Goal: Transaction & Acquisition: Purchase product/service

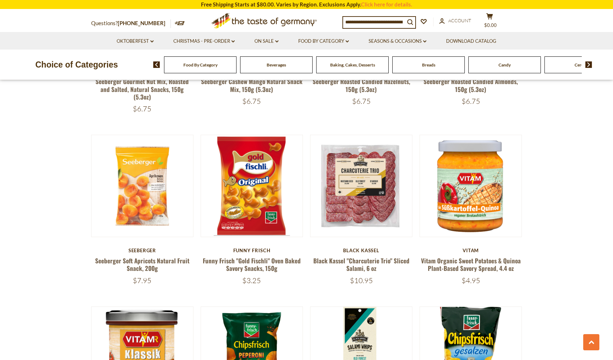
scroll to position [894, 0]
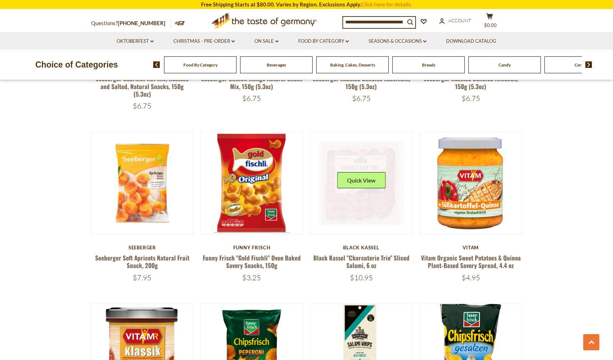
click at [367, 193] on link at bounding box center [361, 182] width 85 height 85
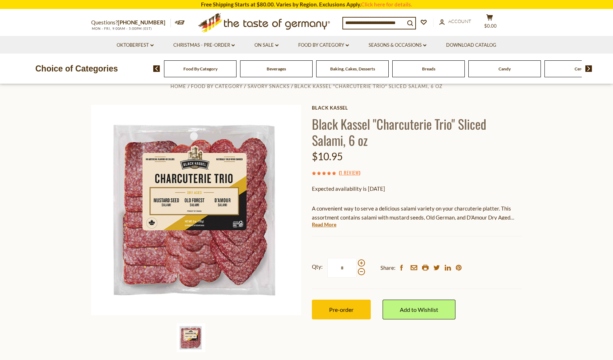
scroll to position [22, 0]
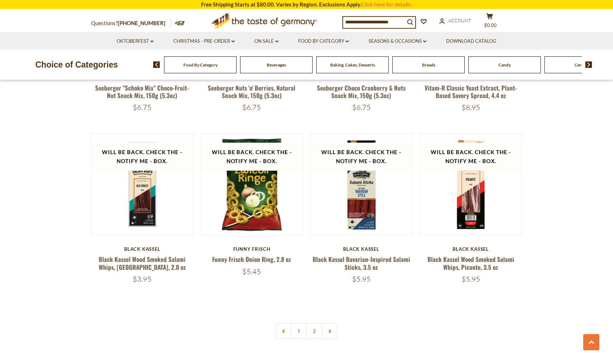
scroll to position [1588, 0]
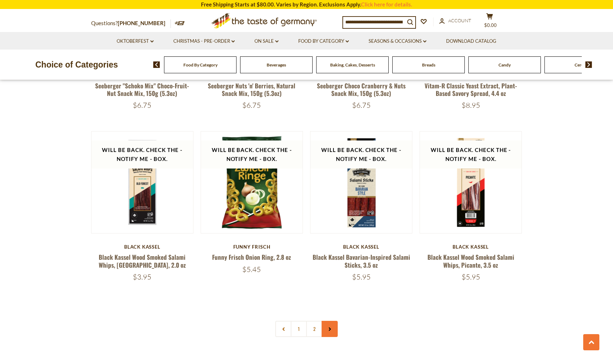
click at [330, 327] on use at bounding box center [330, 329] width 2 height 4
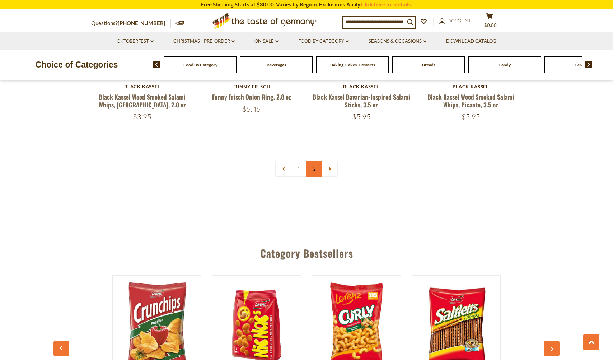
click at [313, 160] on link "2" at bounding box center [314, 168] width 16 height 16
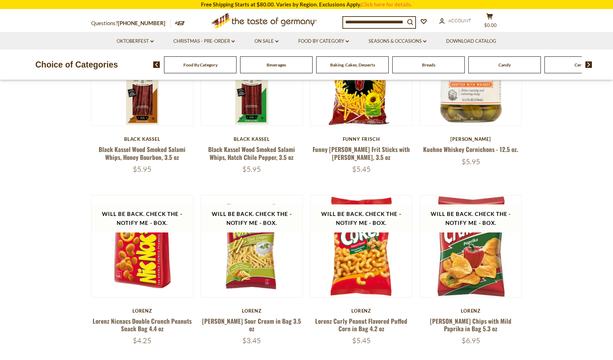
scroll to position [284, 0]
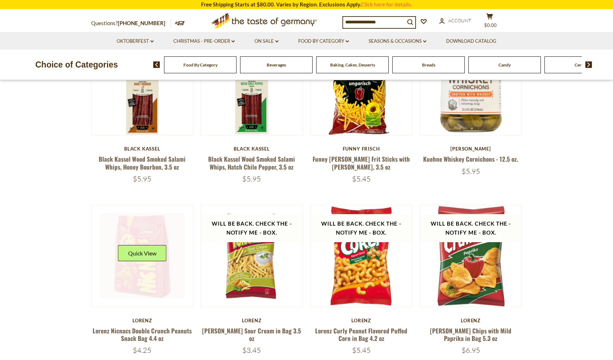
click at [144, 284] on link at bounding box center [142, 255] width 85 height 85
